Goal: Task Accomplishment & Management: Use online tool/utility

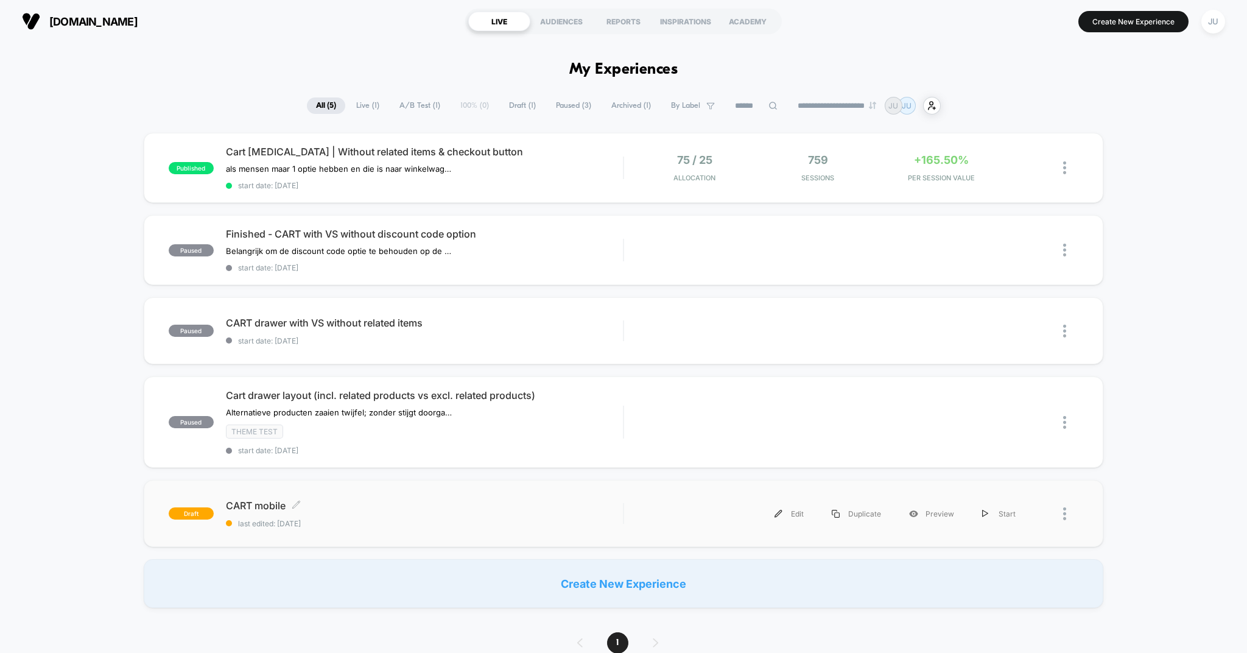
click at [270, 504] on span "CART mobile Click to edit experience details" at bounding box center [425, 505] width 398 height 12
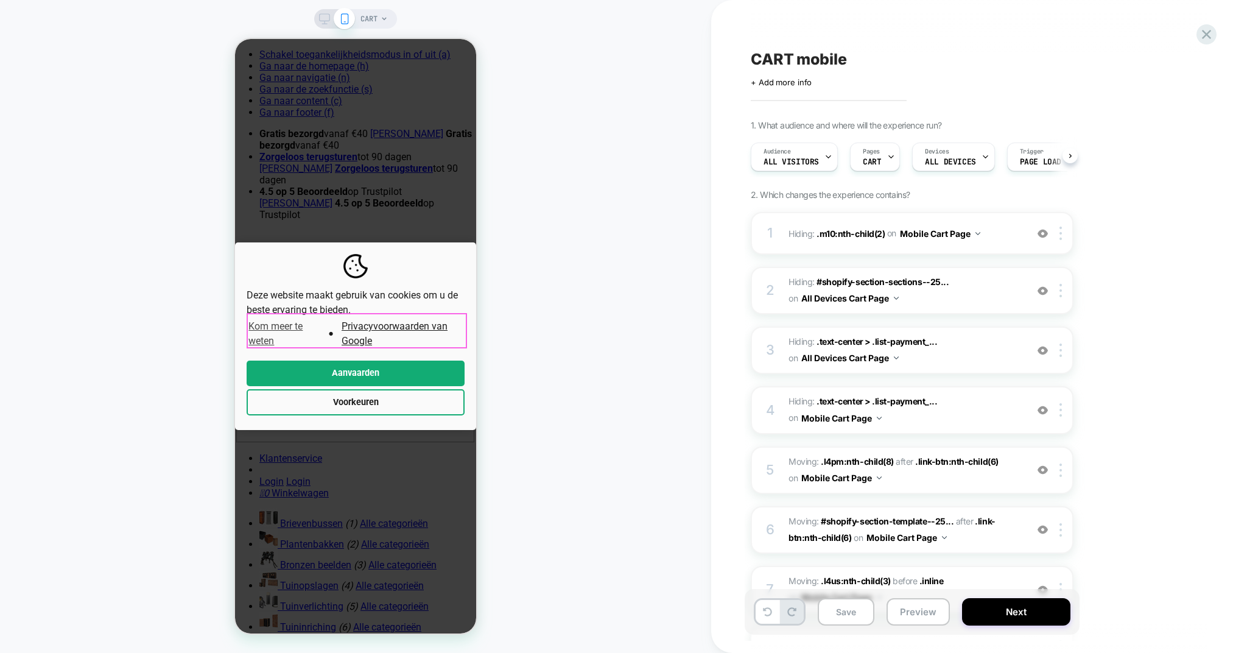
scroll to position [0, 1]
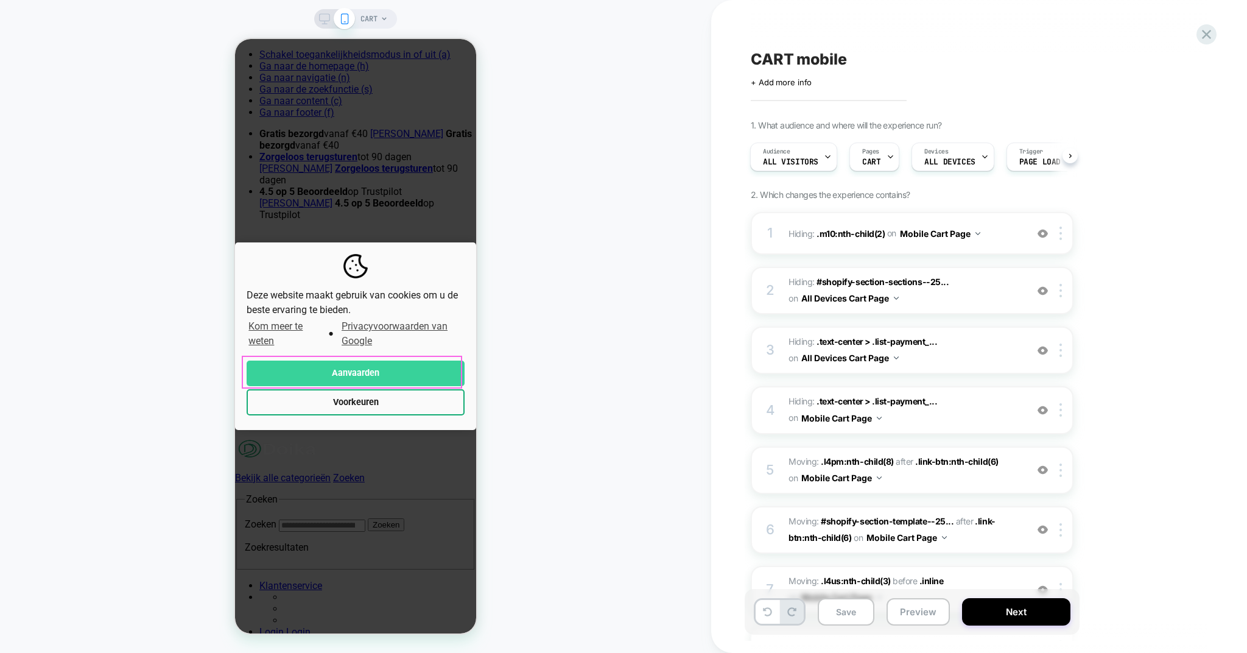
click at [349, 371] on button "Aanvaarden" at bounding box center [356, 373] width 218 height 26
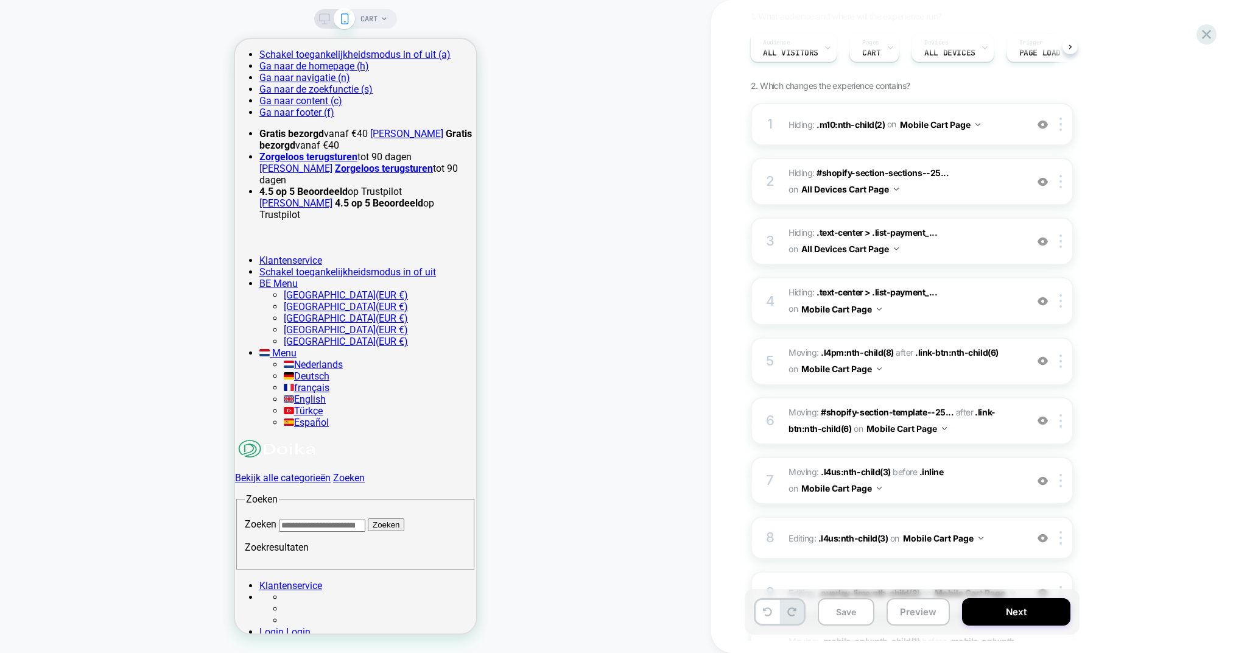
scroll to position [117, 0]
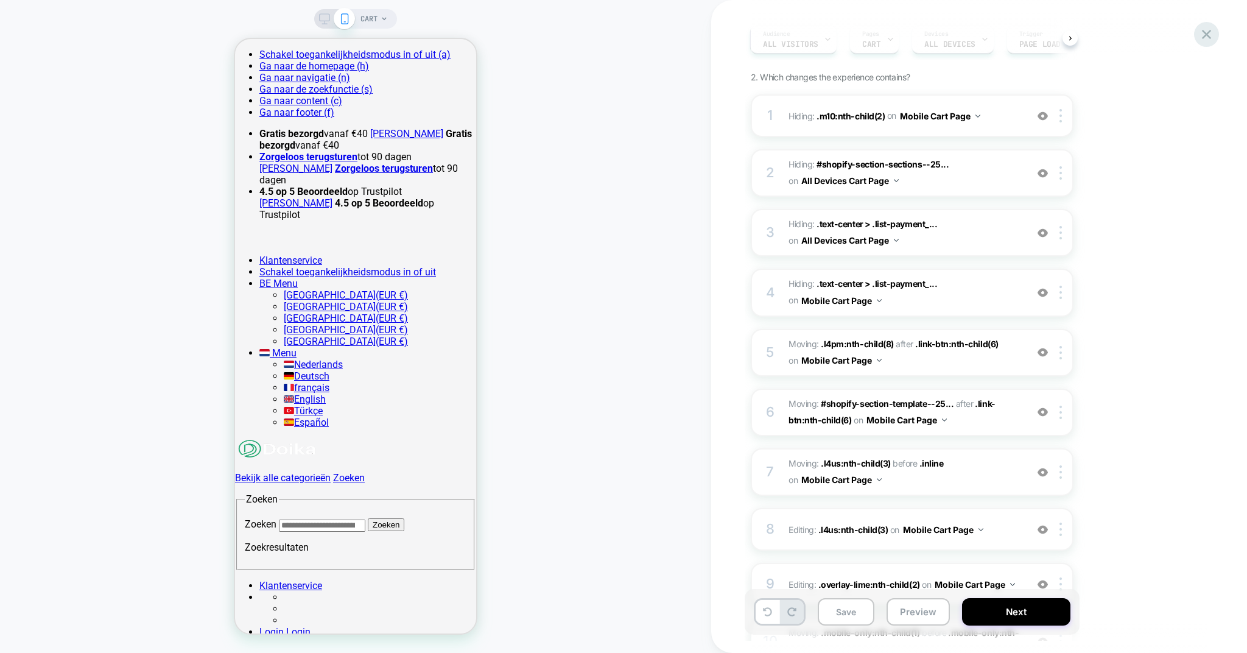
click at [1207, 34] on icon at bounding box center [1206, 34] width 9 height 9
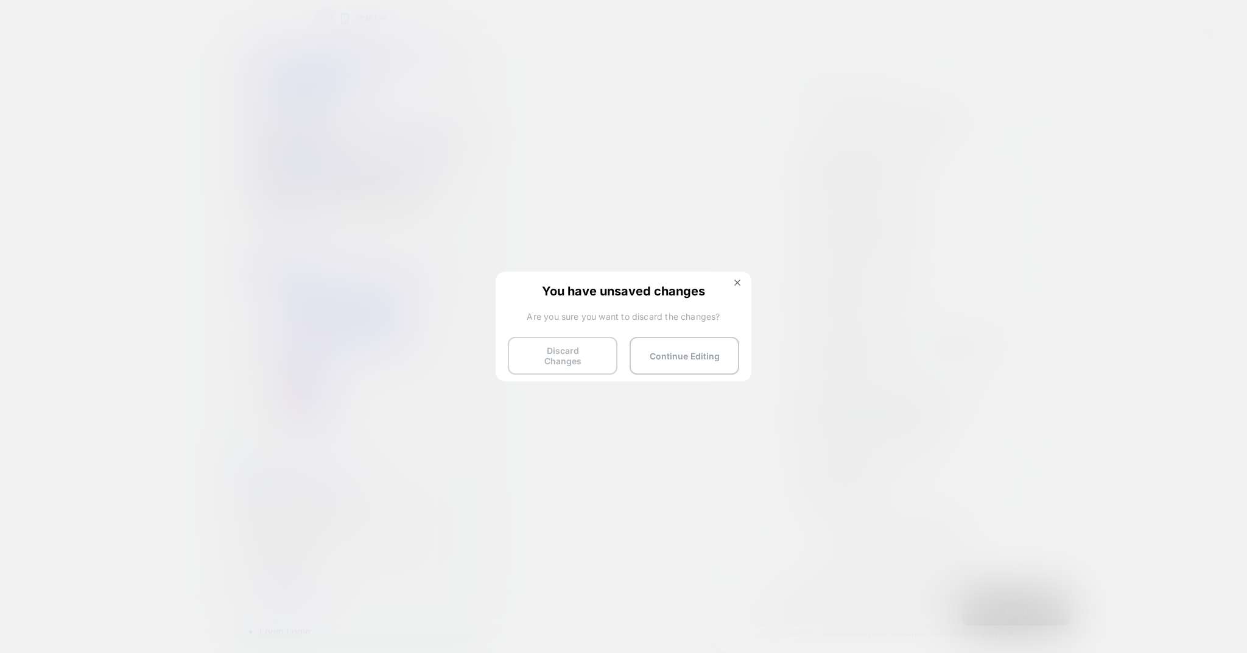
click at [564, 345] on button "Discard Changes" at bounding box center [563, 356] width 110 height 38
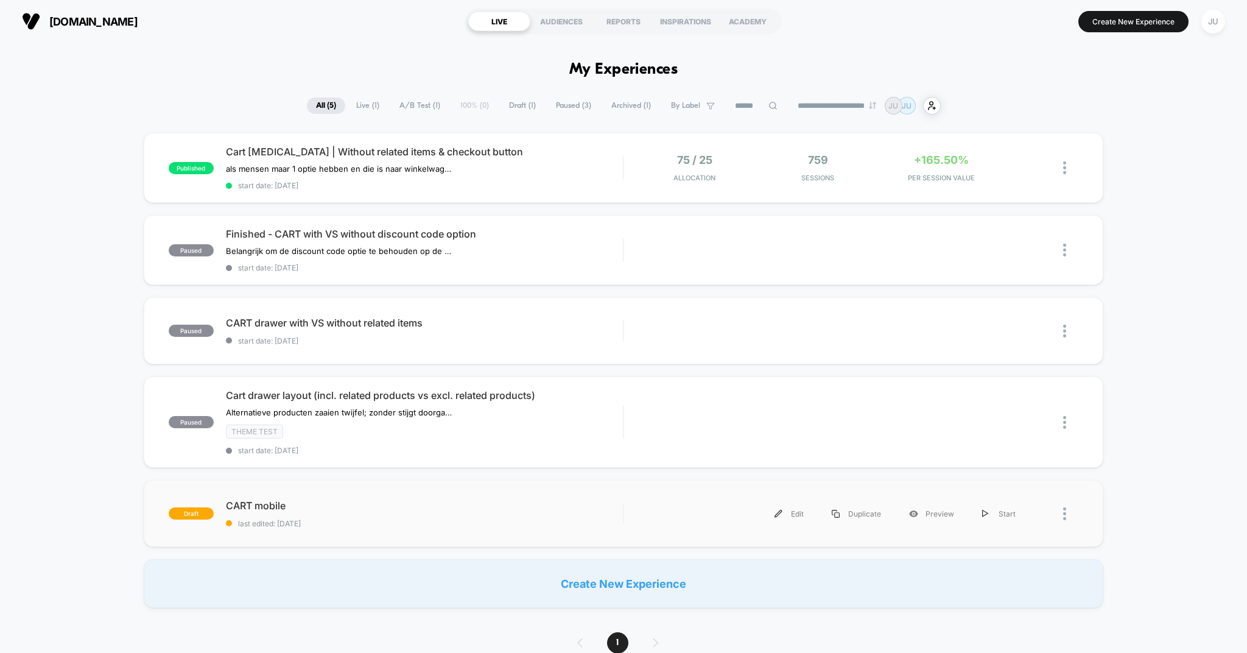
click at [1067, 510] on div at bounding box center [1070, 513] width 15 height 27
click at [1187, 542] on div "published Cart [MEDICAL_DATA] | Without related items & checkout button als men…" at bounding box center [623, 370] width 1247 height 475
drag, startPoint x: 224, startPoint y: 505, endPoint x: 279, endPoint y: 507, distance: 55.4
click at [279, 507] on div "draft CART mobile Click to edit experience details Click to edit experience det…" at bounding box center [396, 513] width 455 height 29
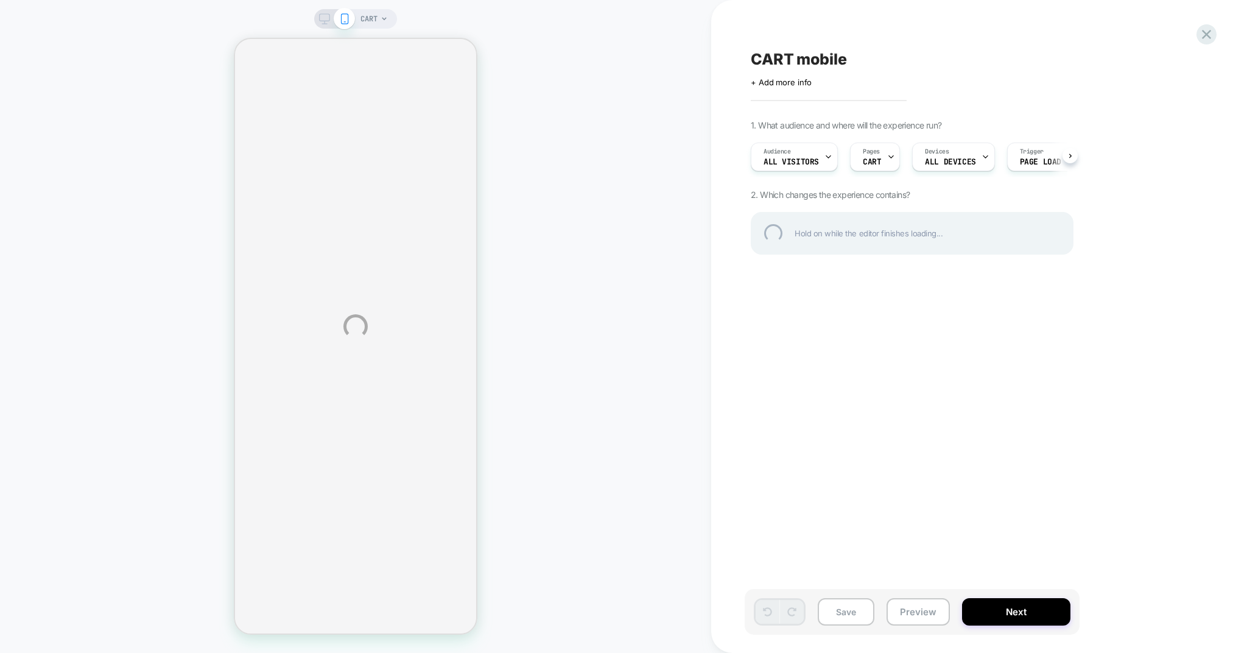
click at [813, 60] on div "CART mobile" at bounding box center [973, 59] width 444 height 18
click at [813, 60] on textarea "**********" at bounding box center [814, 59] width 127 height 18
click at [1215, 36] on div at bounding box center [1206, 34] width 25 height 25
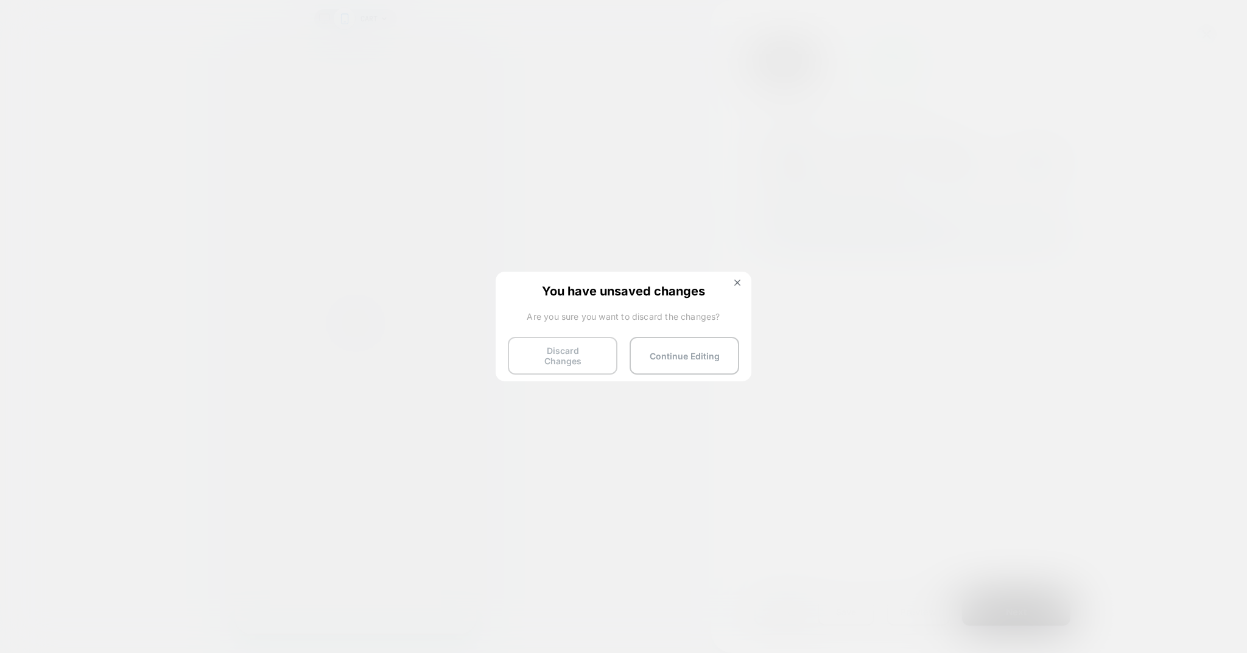
click at [569, 357] on button "Discard Changes" at bounding box center [563, 356] width 110 height 38
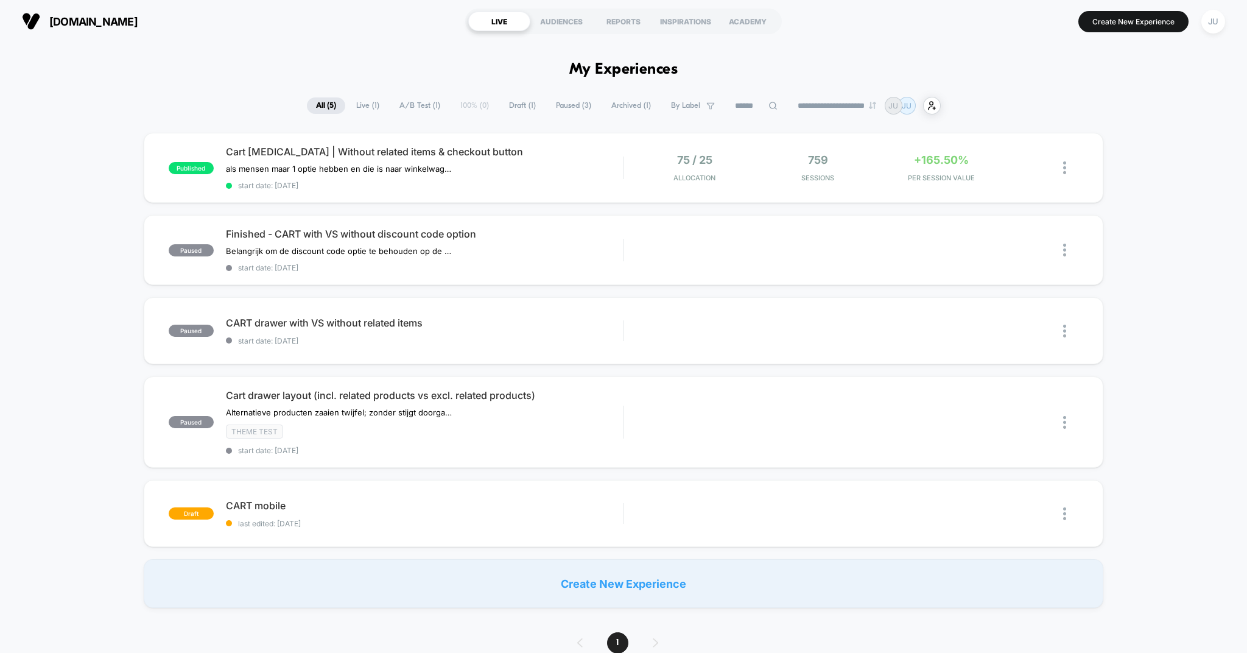
click at [433, 4] on div "[DOMAIN_NAME] LIVE AUDIENCES REPORTS INSPIRATIONS ACADEMY Create New Experience…" at bounding box center [623, 21] width 1247 height 43
